Goal: Book appointment/travel/reservation

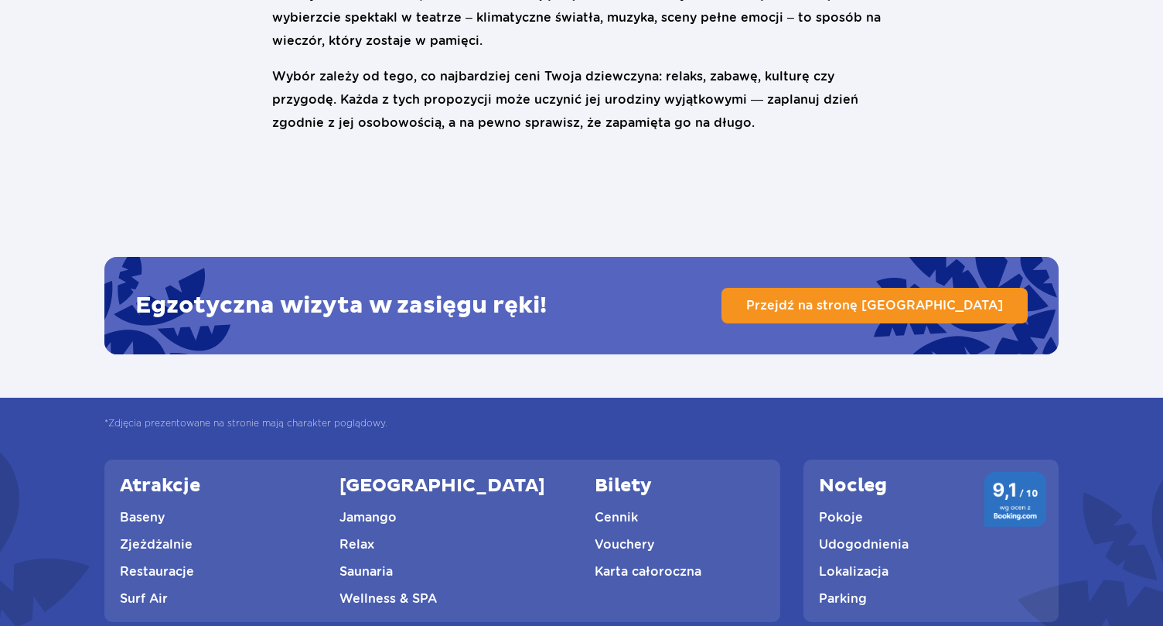
scroll to position [2169, 0]
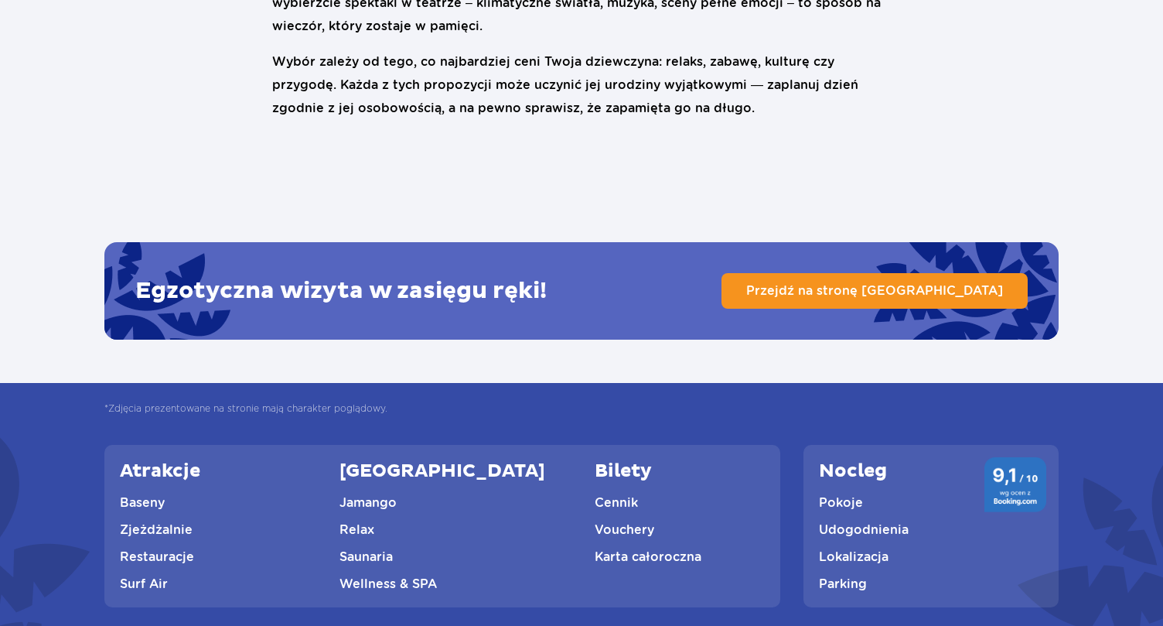
click at [930, 273] on link "Przejdź na stronę [GEOGRAPHIC_DATA]" at bounding box center [875, 291] width 306 height 36
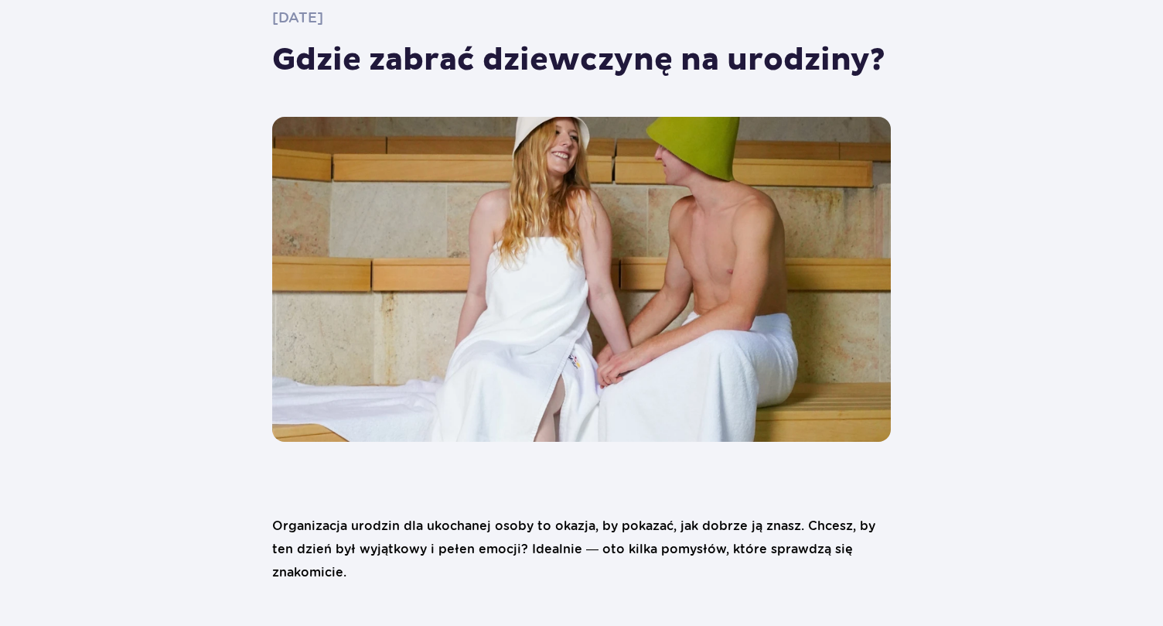
scroll to position [104, 0]
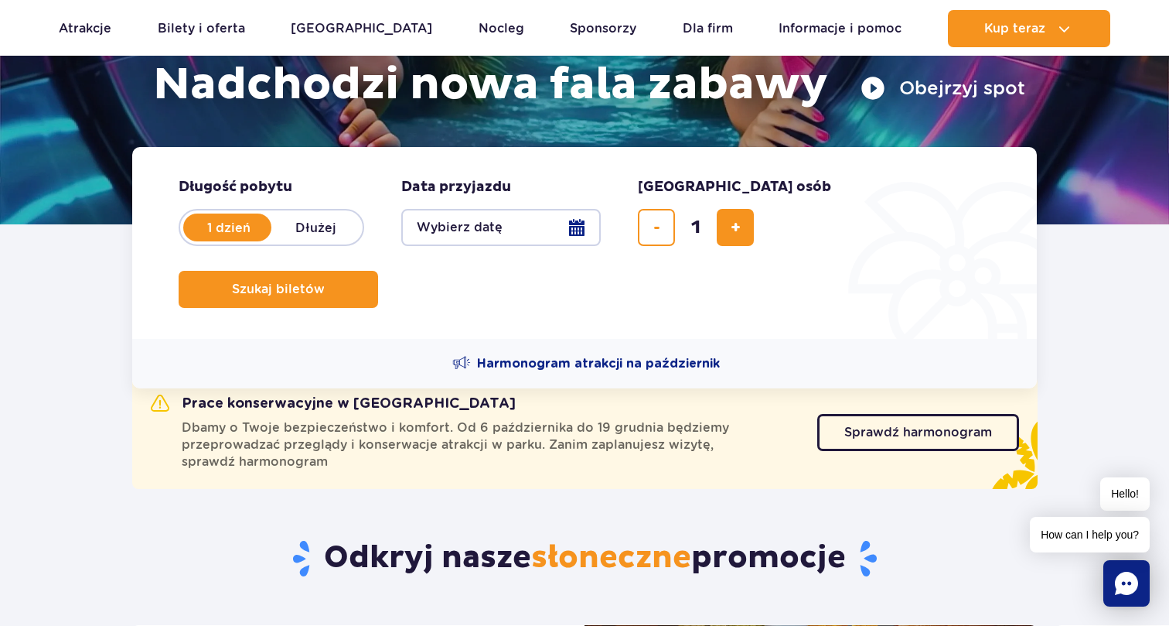
scroll to position [263, 0]
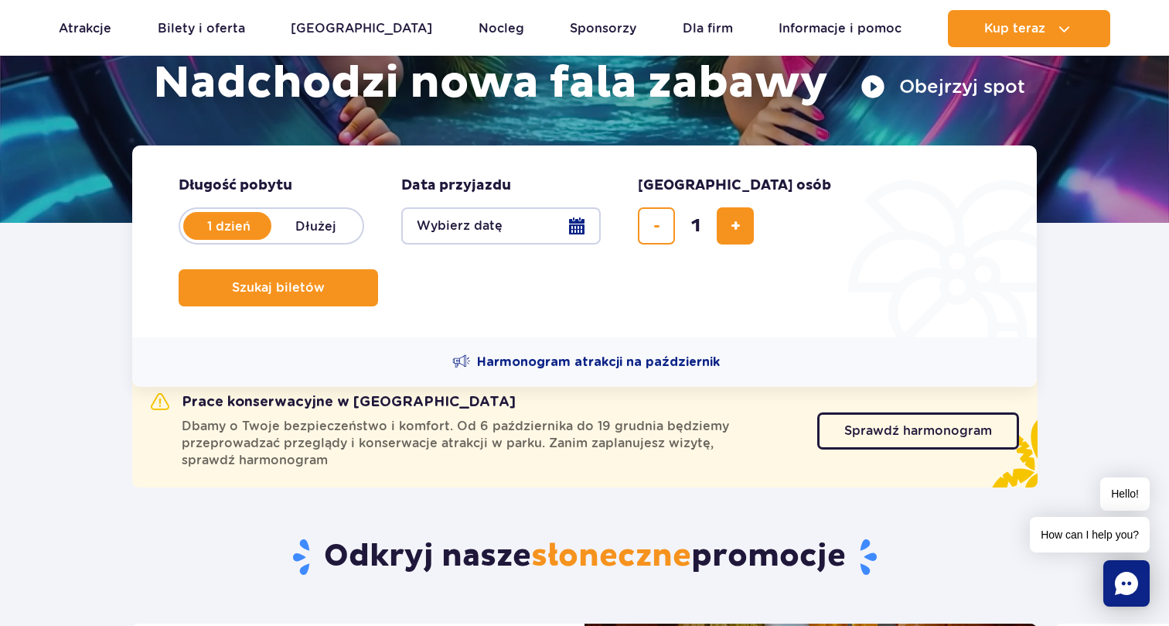
click at [561, 225] on button "Wybierz datę" at bounding box center [501, 225] width 200 height 37
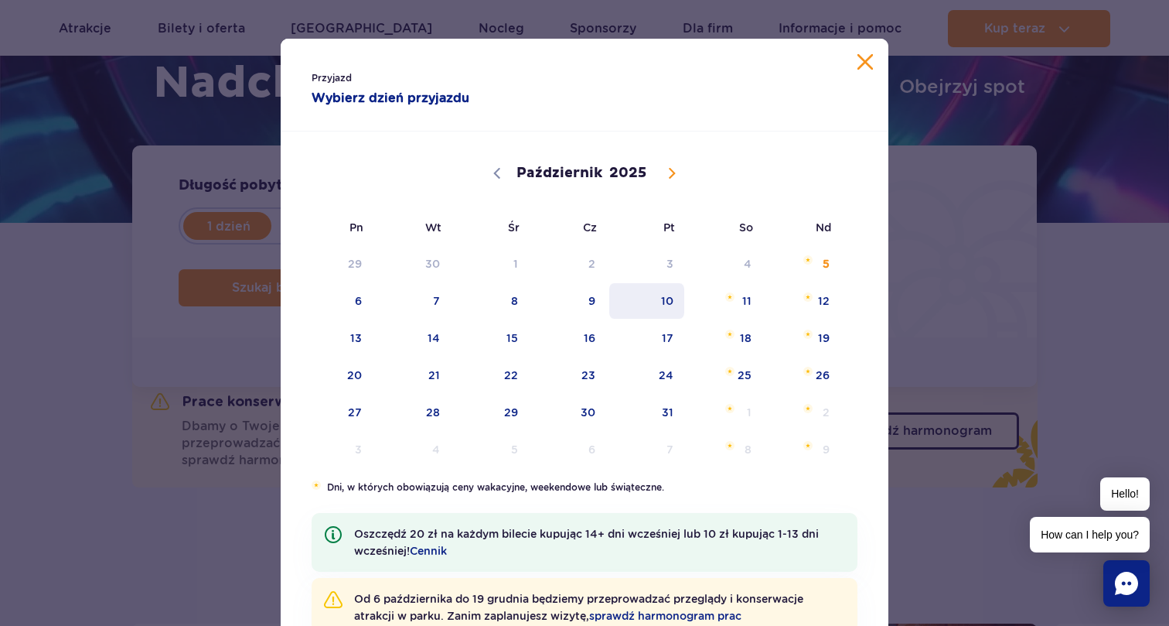
click at [675, 304] on span "10" at bounding box center [647, 301] width 78 height 36
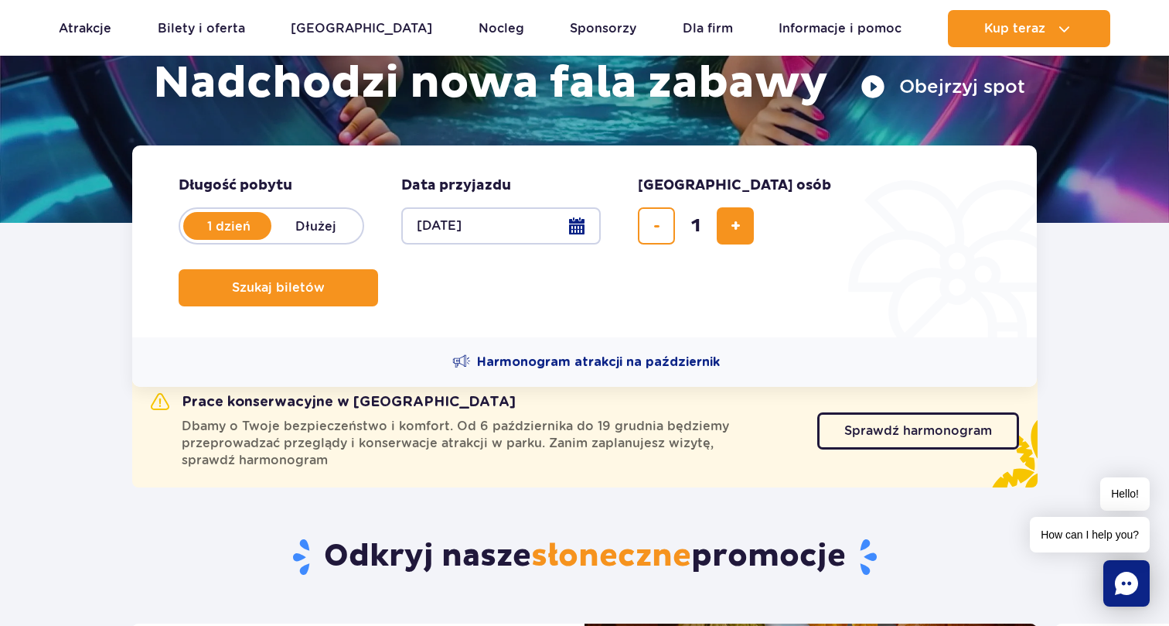
click at [307, 215] on label "Dłużej" at bounding box center [315, 226] width 88 height 32
click at [288, 239] on input "Dłużej" at bounding box center [279, 240] width 17 height 3
radio input "false"
radio input "true"
click at [578, 233] on button "Wybierz datę" at bounding box center [501, 225] width 200 height 37
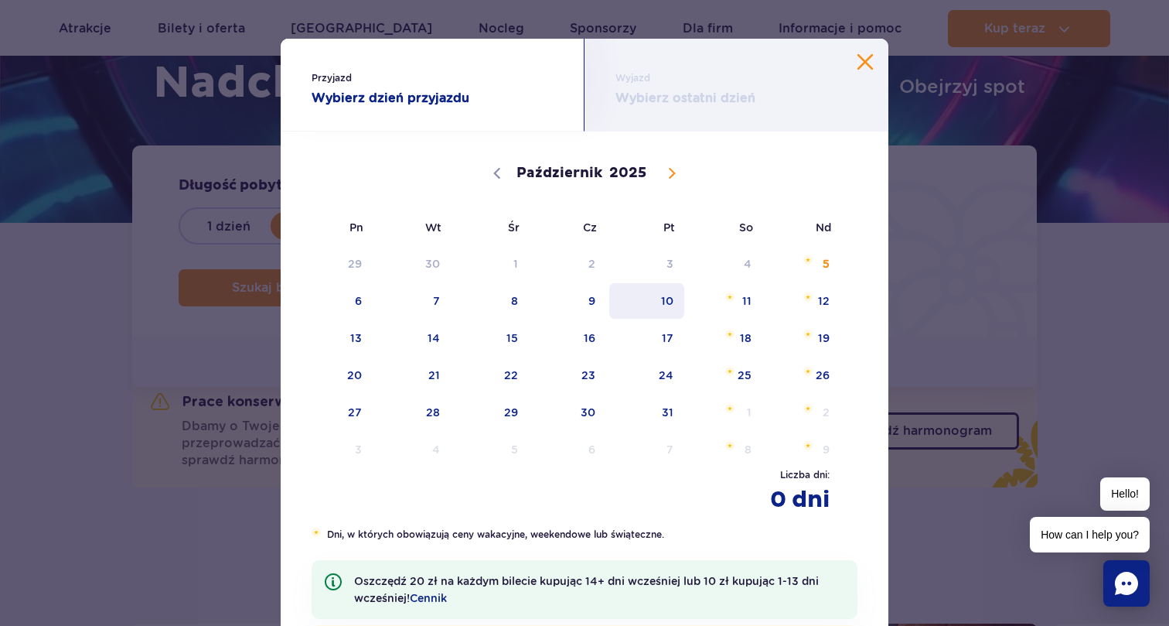
click at [667, 309] on span "10" at bounding box center [647, 301] width 78 height 36
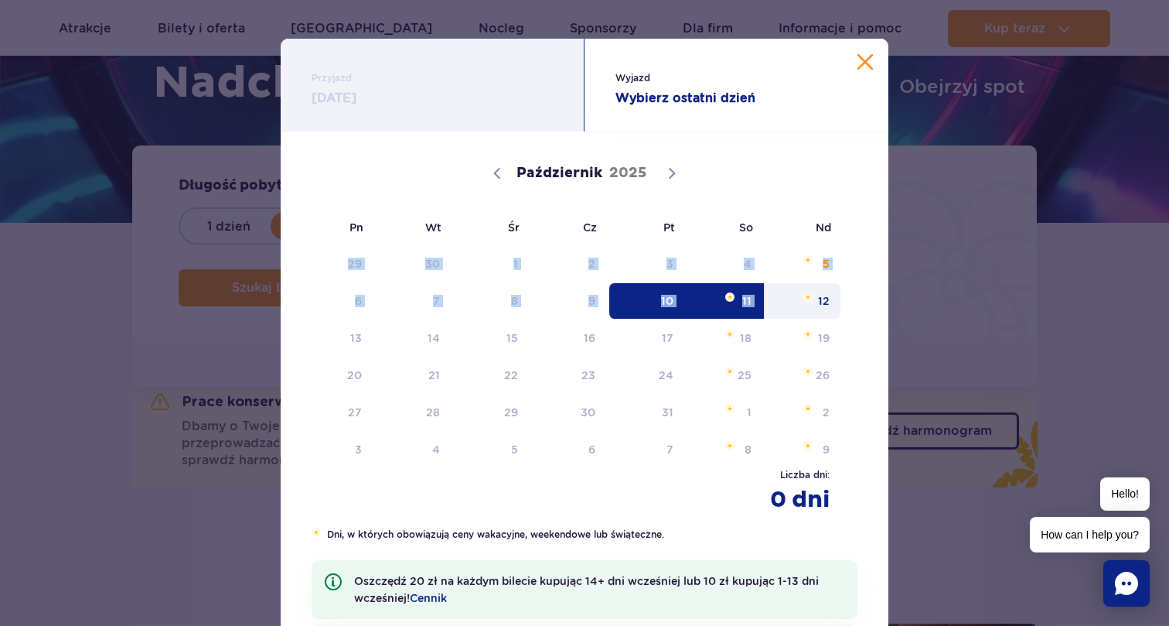
click at [821, 305] on span "12" at bounding box center [803, 301] width 78 height 36
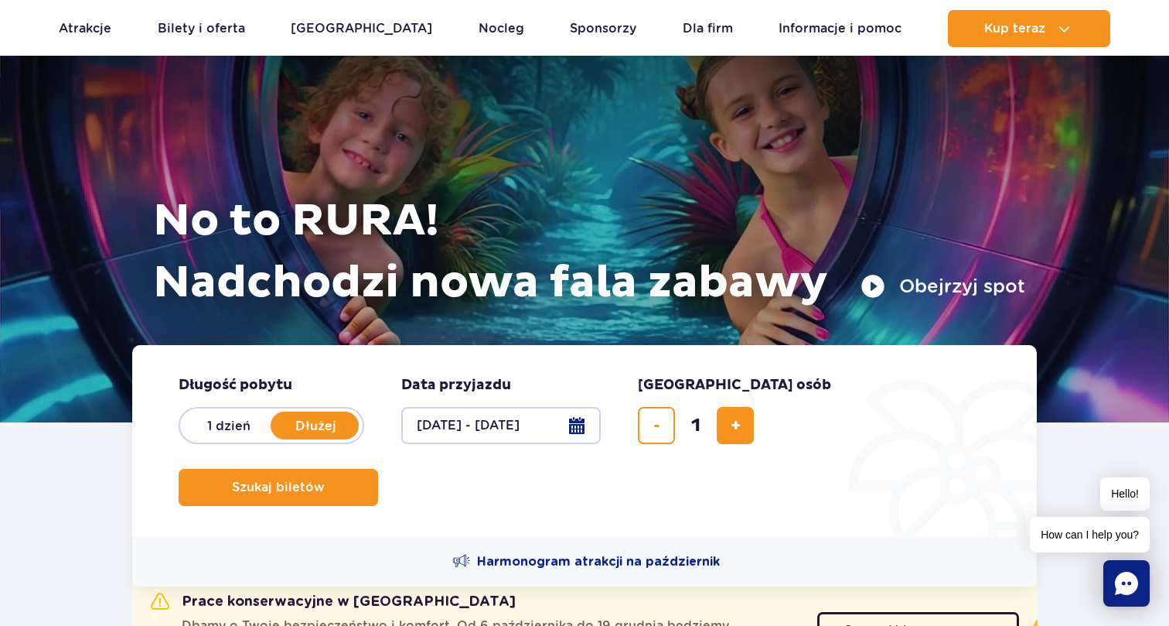
scroll to position [0, 0]
